Goal: Communication & Community: Answer question/provide support

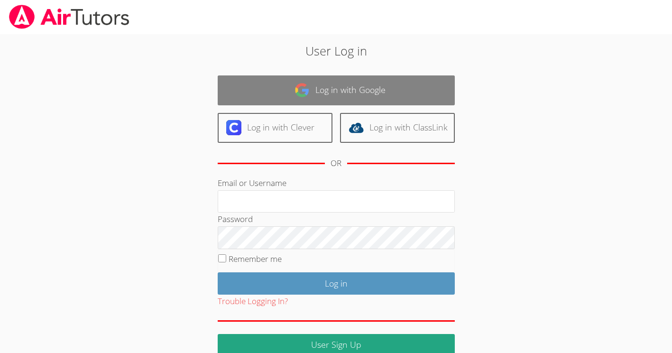
click at [334, 82] on link "Log in with Google" at bounding box center [336, 90] width 237 height 30
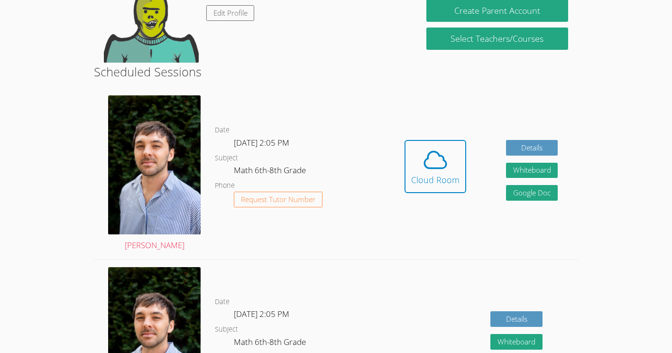
scroll to position [125, 0]
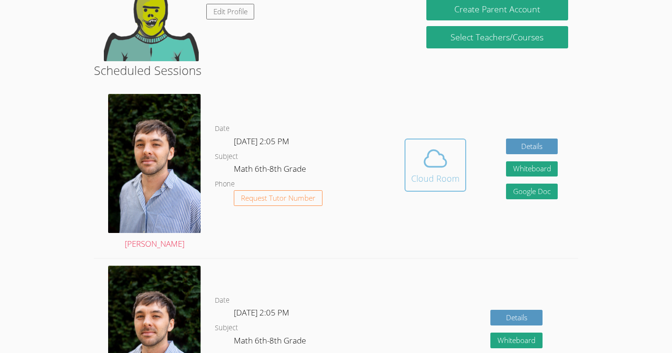
click at [428, 171] on icon at bounding box center [435, 158] width 27 height 27
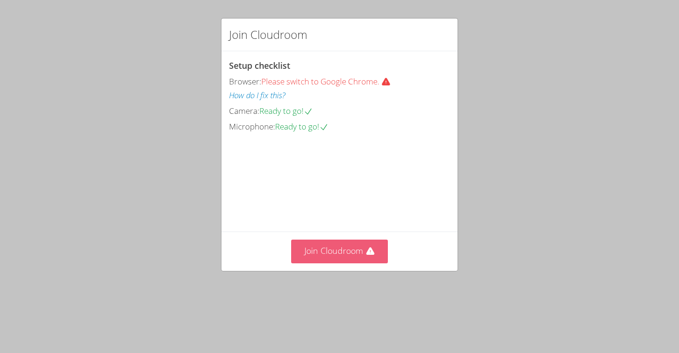
click at [314, 263] on button "Join Cloudroom" at bounding box center [339, 251] width 97 height 23
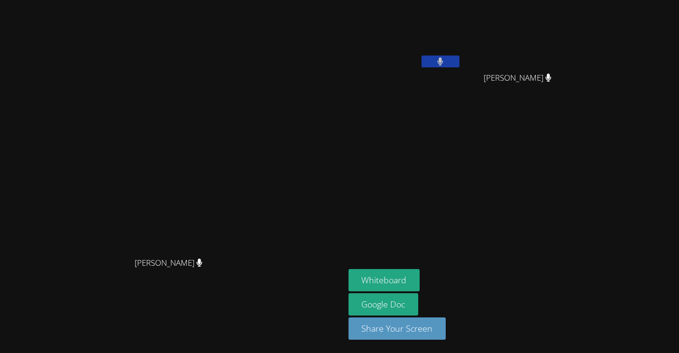
click at [243, 100] on video at bounding box center [172, 158] width 142 height 190
click at [420, 274] on button "Whiteboard" at bounding box center [385, 280] width 72 height 22
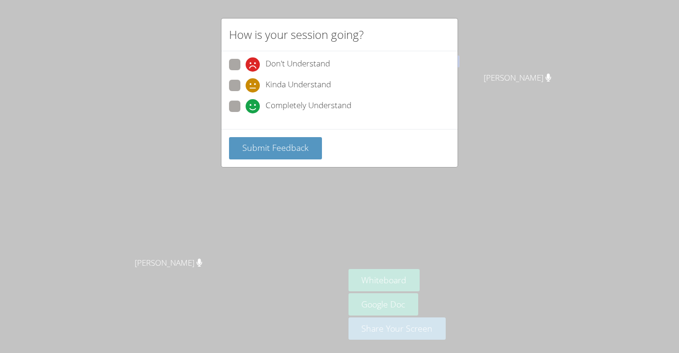
click at [254, 68] on icon at bounding box center [253, 64] width 14 height 14
click at [254, 67] on input "Don't Understand" at bounding box center [250, 63] width 8 height 8
radio input "true"
click at [253, 154] on button "Submit Feedback" at bounding box center [275, 148] width 93 height 22
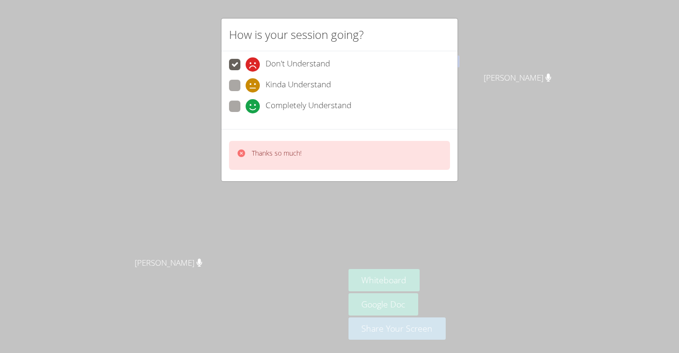
click at [255, 90] on icon at bounding box center [253, 85] width 14 height 14
click at [254, 88] on input "Kinda Understand" at bounding box center [250, 84] width 8 height 8
radio input "true"
click at [252, 173] on div "Thanks so much!" at bounding box center [340, 155] width 236 height 52
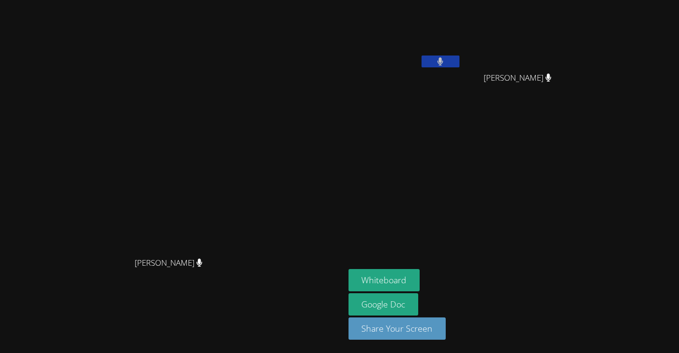
click at [349, 269] on button "Whiteboard" at bounding box center [385, 280] width 72 height 22
click at [432, 65] on button at bounding box center [441, 62] width 38 height 12
click at [451, 77] on div "David Silva Fernandes" at bounding box center [405, 55] width 113 height 102
click at [444, 58] on icon at bounding box center [441, 61] width 6 height 8
click at [462, 92] on div "David Silva Fernandes" at bounding box center [405, 55] width 113 height 102
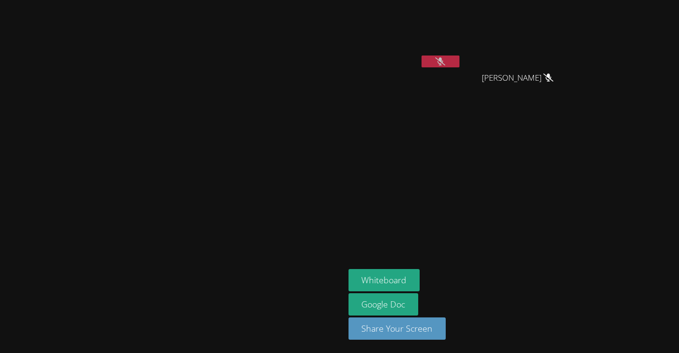
click at [445, 59] on icon at bounding box center [440, 61] width 10 height 8
